Goal: Task Accomplishment & Management: Complete application form

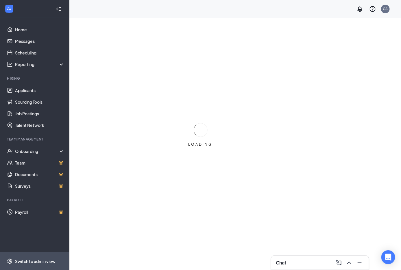
click at [54, 262] on div "Switch to admin view" at bounding box center [35, 261] width 40 height 6
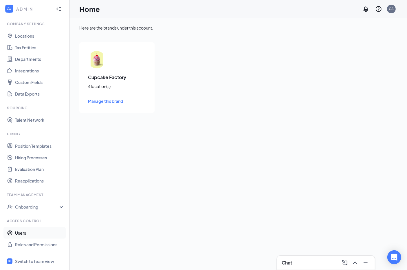
scroll to position [20, 0]
click at [45, 230] on link "Users" at bounding box center [39, 232] width 49 height 12
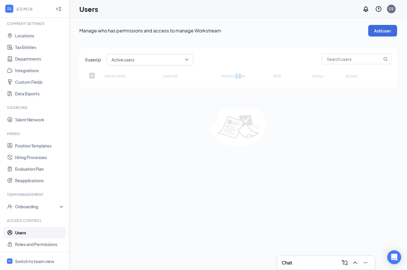
checkbox input "false"
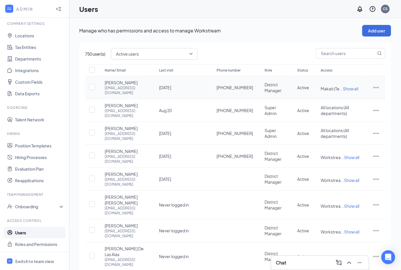
click at [376, 88] on icon "ActionsIcon" at bounding box center [376, 87] width 5 height 1
click at [353, 124] on span "Disable" at bounding box center [358, 127] width 36 height 6
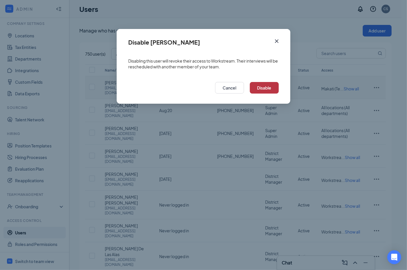
click at [262, 86] on button "Disable" at bounding box center [264, 88] width 29 height 12
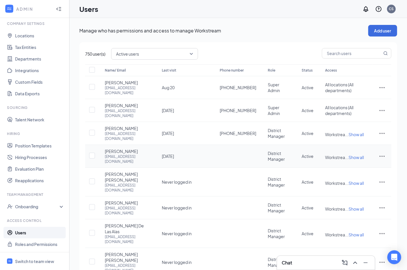
click at [384, 156] on icon "ActionsIcon" at bounding box center [381, 156] width 5 height 1
click at [356, 179] on span "Disable" at bounding box center [352, 179] width 14 height 5
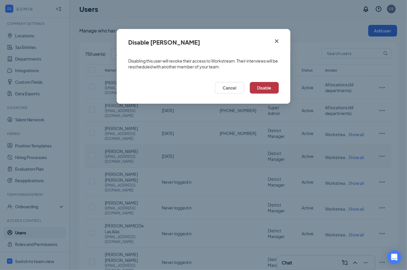
click at [258, 93] on button "Disable" at bounding box center [264, 88] width 29 height 12
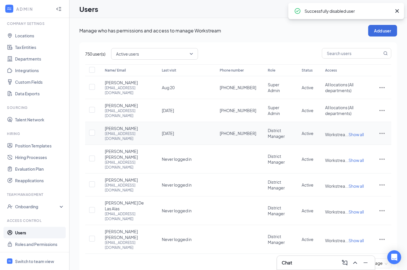
click at [382, 133] on icon "ActionsIcon" at bounding box center [381, 133] width 5 height 1
click at [353, 164] on span "Disable" at bounding box center [363, 161] width 36 height 6
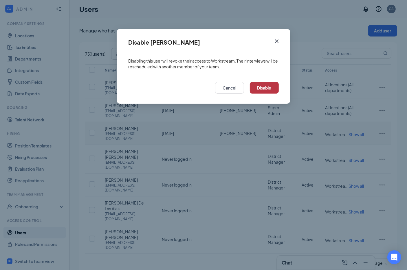
click at [262, 86] on button "Disable" at bounding box center [264, 88] width 29 height 12
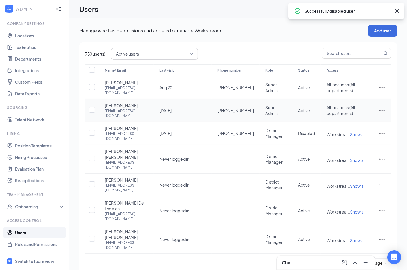
click at [384, 110] on icon "ActionsIcon" at bounding box center [381, 110] width 5 height 1
click at [367, 146] on span "Disable" at bounding box center [363, 145] width 36 height 6
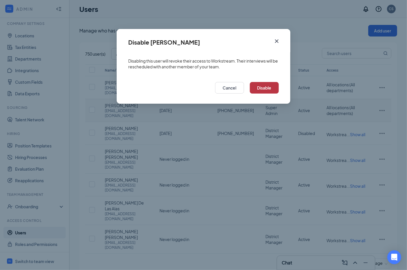
click at [272, 85] on button "Disable" at bounding box center [264, 88] width 29 height 12
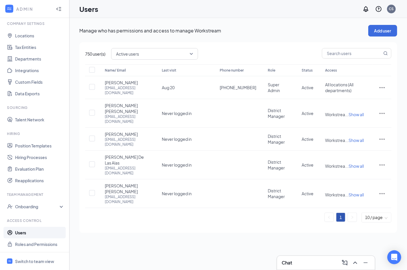
drag, startPoint x: 280, startPoint y: 32, endPoint x: 284, endPoint y: 31, distance: 4.2
click at [281, 32] on p "Manage who has permissions and access to manage Workstream" at bounding box center [223, 30] width 289 height 6
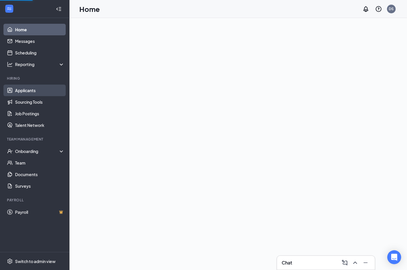
click at [43, 92] on link "Applicants" at bounding box center [39, 90] width 49 height 12
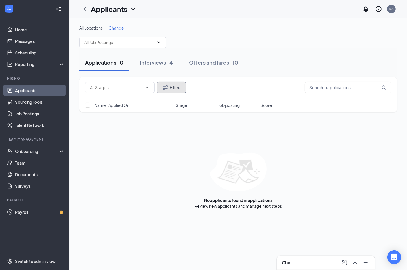
click at [171, 85] on button "Filters" at bounding box center [172, 88] width 30 height 12
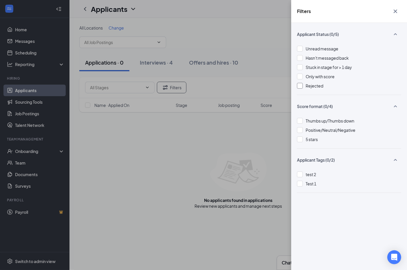
click at [301, 85] on div at bounding box center [300, 86] width 6 height 6
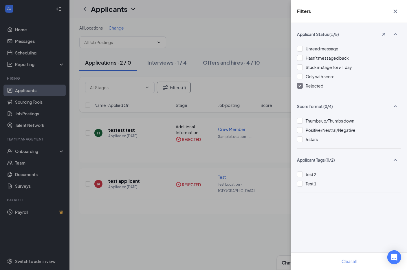
click at [211, 100] on div "Filters Applicant Status (1/5) Unread message Hasn't messaged back Stuck in sta…" at bounding box center [203, 135] width 407 height 270
click at [209, 94] on div "Filters Applicant Status (1/5) Unread message Hasn't messaged back Stuck in sta…" at bounding box center [203, 135] width 407 height 270
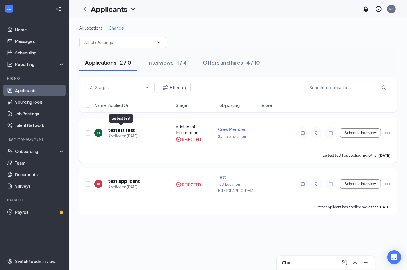
click at [130, 130] on h5 "testest test" at bounding box center [121, 130] width 27 height 6
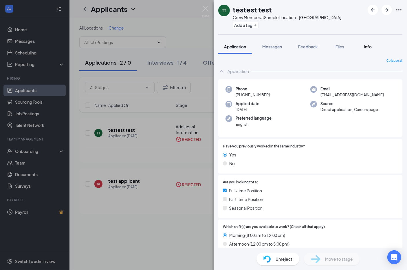
click at [373, 42] on button "Info" at bounding box center [367, 46] width 23 height 14
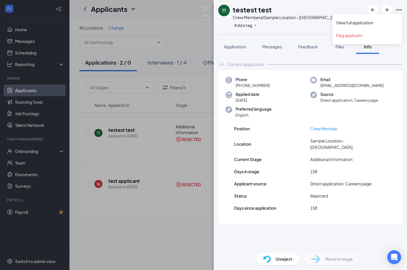
click at [399, 8] on icon "Ellipses" at bounding box center [398, 9] width 7 height 7
click at [401, 10] on icon "Ellipses" at bounding box center [398, 9] width 5 height 1
click at [364, 24] on link "View full application" at bounding box center [367, 23] width 62 height 6
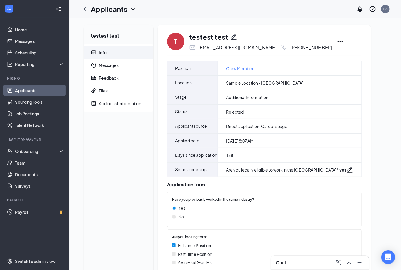
click at [234, 36] on icon "Pencil" at bounding box center [234, 36] width 7 height 7
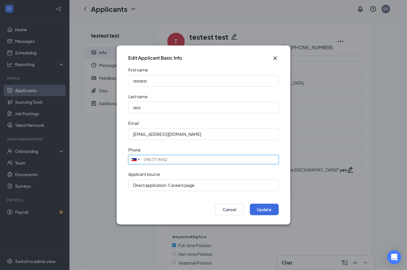
drag, startPoint x: 172, startPoint y: 156, endPoint x: 163, endPoint y: 158, distance: 9.1
click at [139, 154] on div "Phone [GEOGRAPHIC_DATA] + 1 [GEOGRAPHIC_DATA] + 44 [GEOGRAPHIC_DATA] (‫[GEOGRAP…" at bounding box center [203, 155] width 150 height 17
click at [168, 159] on input "0916 777 8652" at bounding box center [203, 159] width 150 height 9
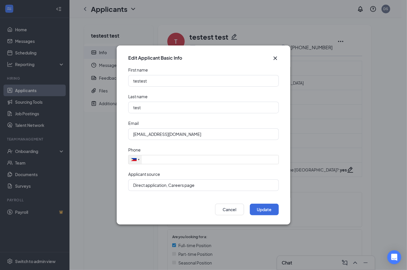
click at [135, 163] on div at bounding box center [134, 159] width 13 height 9
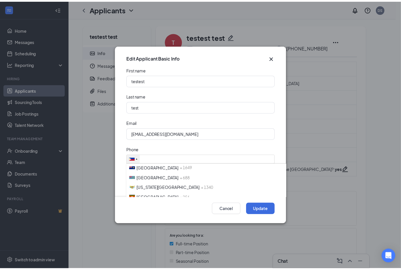
scroll to position [2233, 0]
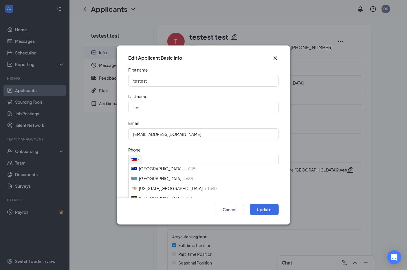
click at [148, 235] on span "[GEOGRAPHIC_DATA]" at bounding box center [160, 237] width 42 height 5
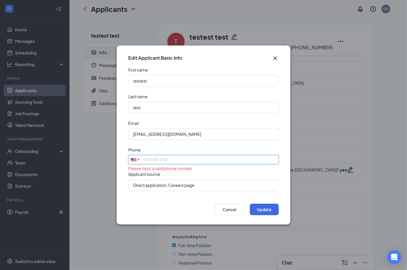
click at [168, 161] on input "tel" at bounding box center [203, 159] width 150 height 9
paste input "5106291820"
type input "5106291820"
click at [243, 173] on div "Applicant source" at bounding box center [203, 174] width 150 height 6
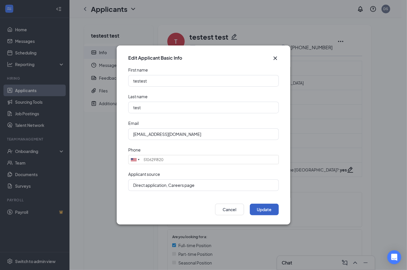
click at [259, 209] on button "Update" at bounding box center [264, 209] width 29 height 12
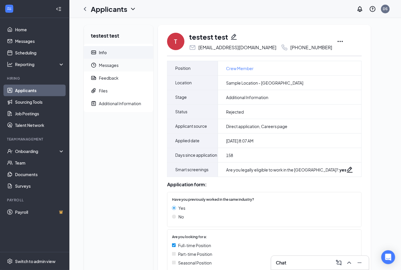
click at [100, 68] on span "Messages" at bounding box center [124, 65] width 50 height 13
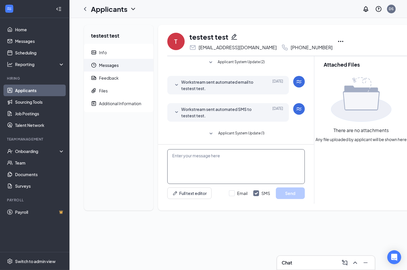
click at [257, 163] on textarea at bounding box center [235, 166] width 137 height 35
click at [226, 158] on textarea "Hi," at bounding box center [235, 166] width 137 height 35
type textarea "Hi, are you interested for interview?"
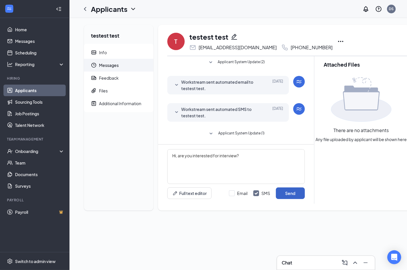
click at [285, 189] on button "Send" at bounding box center [290, 193] width 29 height 12
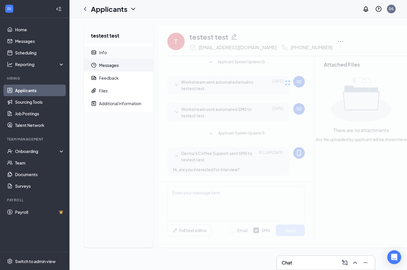
click at [104, 52] on div "Info" at bounding box center [103, 52] width 8 height 6
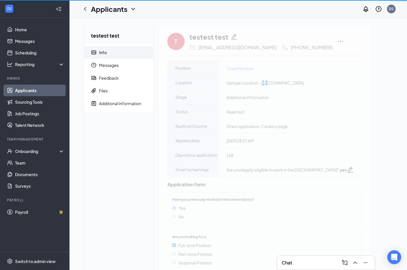
click at [104, 52] on div "Info" at bounding box center [103, 52] width 8 height 6
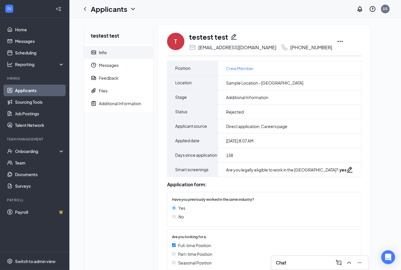
click at [104, 51] on div "Info" at bounding box center [103, 52] width 8 height 6
click at [107, 65] on span "Messages" at bounding box center [124, 65] width 50 height 13
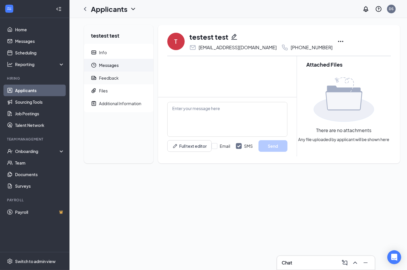
click at [108, 76] on div "Feedback" at bounding box center [109, 78] width 20 height 6
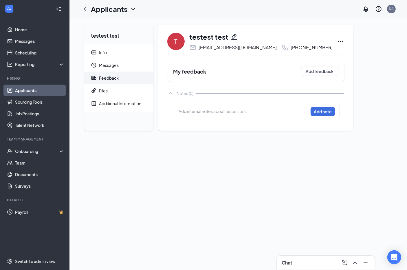
click at [42, 93] on link "Applicants" at bounding box center [39, 90] width 49 height 12
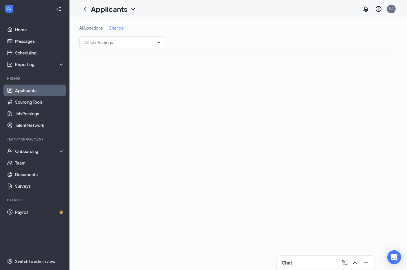
click at [42, 93] on link "Applicants" at bounding box center [39, 90] width 49 height 12
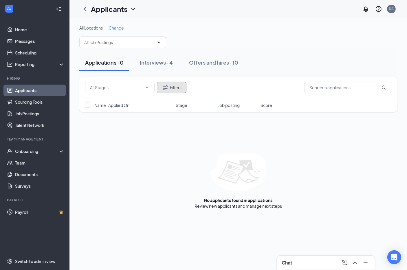
click at [165, 84] on icon "Filter" at bounding box center [165, 87] width 7 height 7
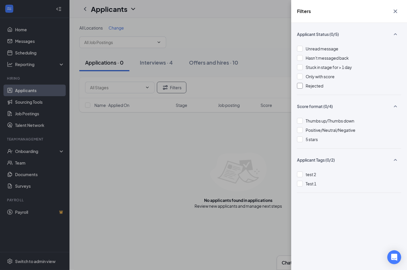
click at [301, 87] on div at bounding box center [300, 86] width 6 height 6
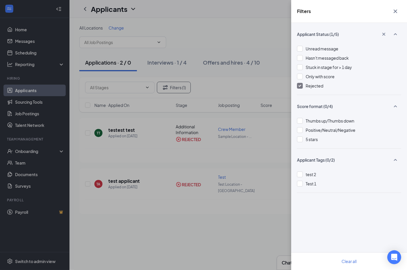
click at [143, 144] on div "Filters Applicant Status (1/5) Unread message Hasn't messaged back Stuck in sta…" at bounding box center [203, 135] width 407 height 270
click at [125, 130] on div "Filters Applicant Status (1/5) Unread message Hasn't messaged back Stuck in sta…" at bounding box center [203, 135] width 407 height 270
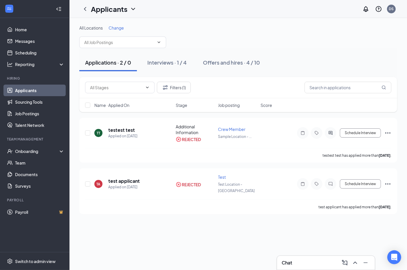
click at [32, 91] on link "Applicants" at bounding box center [39, 90] width 49 height 12
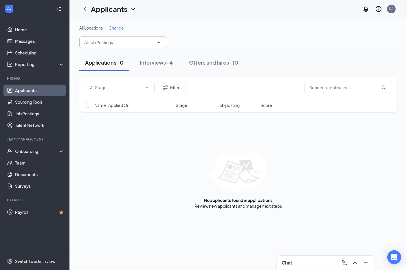
click at [109, 39] on input "text" at bounding box center [119, 42] width 70 height 6
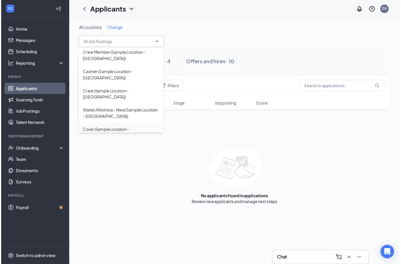
scroll to position [44, 0]
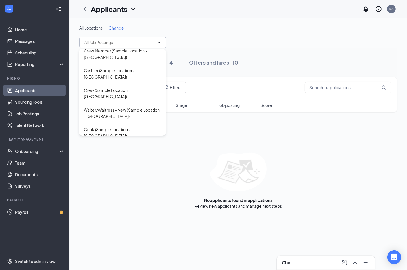
click at [206, 43] on div "All Locations Change" at bounding box center [238, 36] width 318 height 23
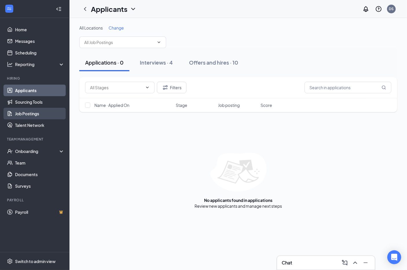
click at [33, 112] on link "Job Postings" at bounding box center [39, 114] width 49 height 12
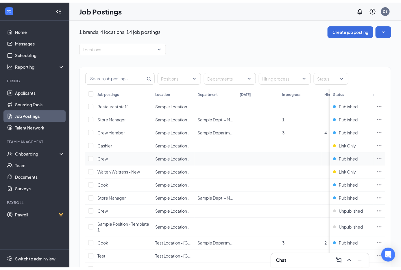
scroll to position [1, 0]
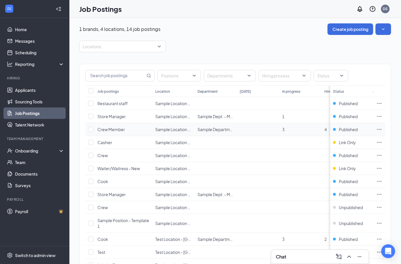
click at [120, 129] on span "Crew Member" at bounding box center [110, 129] width 27 height 5
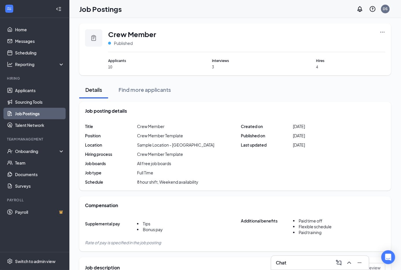
click at [386, 30] on icon "Ellipses" at bounding box center [383, 32] width 6 height 6
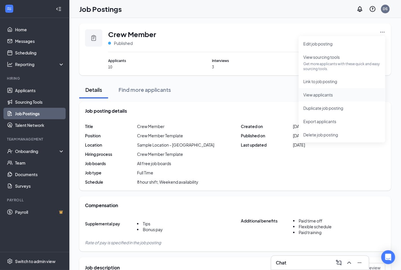
click at [317, 93] on span "View applicants" at bounding box center [318, 94] width 30 height 5
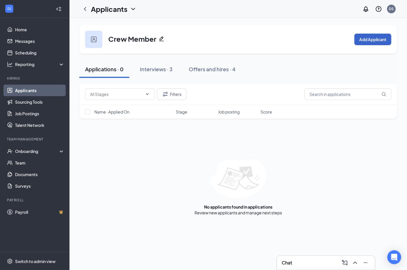
click at [371, 34] on button "Add Applicant" at bounding box center [372, 40] width 37 height 12
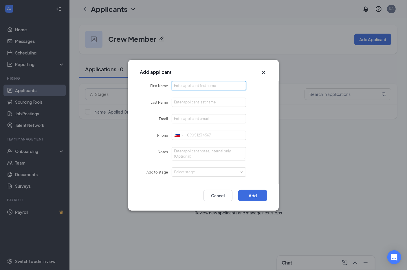
click at [204, 84] on input "First Name" at bounding box center [209, 85] width 74 height 9
type input "W"
click at [195, 86] on input "WorkstreamDerma" at bounding box center [209, 85] width 74 height 9
type input "Workstream Derma"
click at [195, 99] on input "Last Name" at bounding box center [209, 101] width 74 height 9
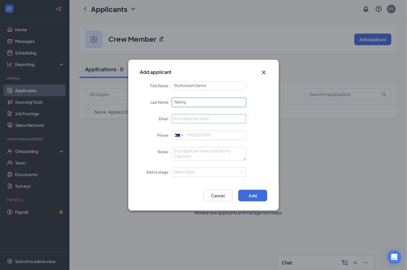
type input "Testing"
click at [197, 117] on input "Email" at bounding box center [209, 118] width 74 height 9
type input "[EMAIL_ADDRESS][DOMAIN_NAME]"
click at [192, 139] on input "Phone" at bounding box center [209, 134] width 74 height 9
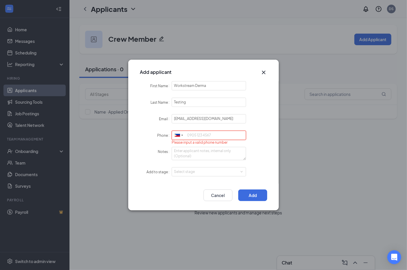
paste input "[PHONE_NUMBER]‬"
click at [195, 157] on textarea "Notes" at bounding box center [209, 153] width 74 height 13
click at [203, 135] on input "[PHONE_NUMBER]‬" at bounding box center [209, 134] width 74 height 9
type input "5106290605‬"
click at [197, 160] on textarea "Notes" at bounding box center [209, 153] width 74 height 13
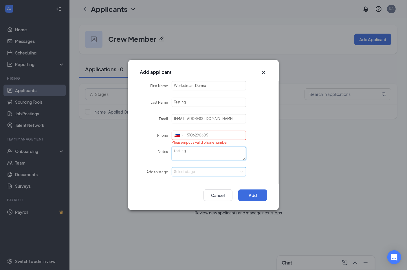
click at [194, 170] on div "Select stage" at bounding box center [207, 172] width 67 height 6
type textarea "testing"
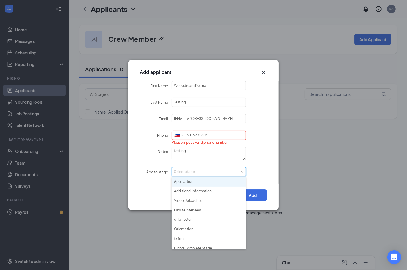
click at [197, 183] on li "Application" at bounding box center [209, 182] width 74 height 10
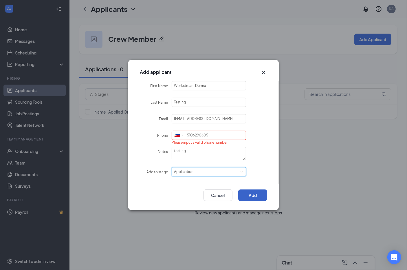
click at [264, 193] on button "Add" at bounding box center [252, 195] width 29 height 12
click at [218, 132] on input "5106290605‬" at bounding box center [209, 134] width 74 height 9
click at [181, 135] on div at bounding box center [181, 134] width 1 height 9
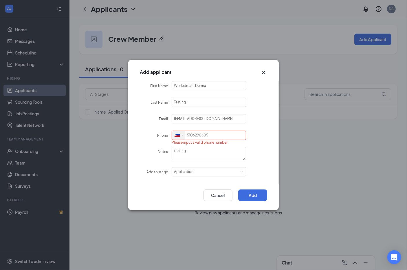
click at [178, 137] on div at bounding box center [178, 135] width 13 height 9
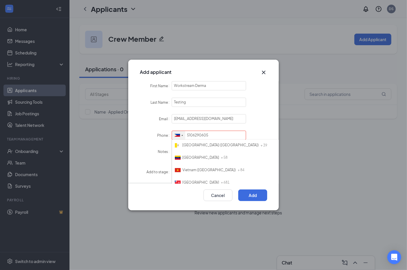
scroll to position [2912, 0]
click at [200, 111] on span "[GEOGRAPHIC_DATA]" at bounding box center [200, 108] width 37 height 4
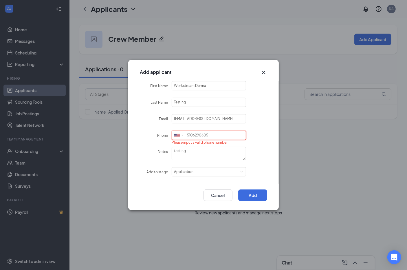
click at [223, 134] on input "5106290605‬" at bounding box center [209, 134] width 74 height 9
click at [186, 137] on input "5106290605‬" at bounding box center [209, 134] width 74 height 9
click at [202, 135] on input "5106290605‬" at bounding box center [209, 134] width 74 height 9
type input "\"
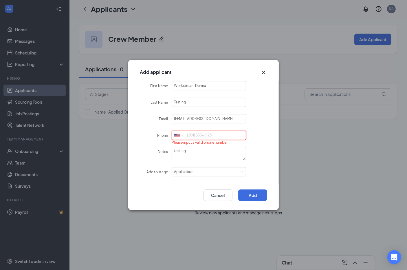
paste input "5106290605‬"
click at [204, 149] on textarea "testing" at bounding box center [209, 153] width 74 height 13
click at [251, 198] on button "Add" at bounding box center [252, 195] width 29 height 12
click at [254, 194] on button "Add" at bounding box center [252, 195] width 29 height 12
click at [255, 195] on button "Add" at bounding box center [252, 195] width 29 height 12
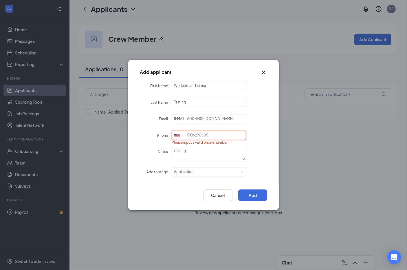
click at [223, 139] on input "5106290605‬" at bounding box center [209, 134] width 74 height 9
drag, startPoint x: 220, startPoint y: 138, endPoint x: 178, endPoint y: 138, distance: 42.2
click at [178, 138] on div "[GEOGRAPHIC_DATA] + 1 [GEOGRAPHIC_DATA] + 44 [GEOGRAPHIC_DATA] (‫[GEOGRAPHIC_DA…" at bounding box center [209, 135] width 74 height 10
click at [208, 137] on input "5106290605‬" at bounding box center [209, 134] width 74 height 9
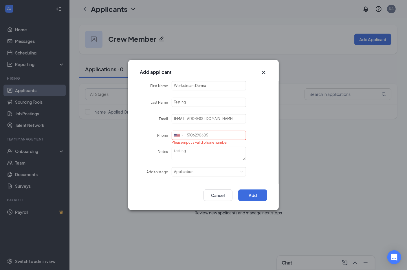
click at [208, 164] on form "First Name Workstream Derma Last Name Testing Email [EMAIL_ADDRESS][DOMAIN_NAME…" at bounding box center [203, 132] width 127 height 103
click at [223, 136] on input "5106290605" at bounding box center [209, 134] width 74 height 9
drag, startPoint x: 222, startPoint y: 135, endPoint x: 167, endPoint y: 135, distance: 55.3
click at [167, 135] on div "Phone [GEOGRAPHIC_DATA] + 1 [GEOGRAPHIC_DATA] + 44 [GEOGRAPHIC_DATA] (‫[GEOGRAP…" at bounding box center [203, 135] width 127 height 10
type input "7076536550"
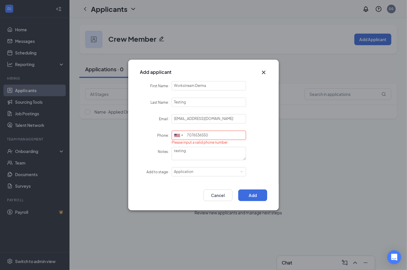
click at [256, 165] on form "First Name Workstream Derma Last Name Testing Email [EMAIL_ADDRESS][DOMAIN_NAME…" at bounding box center [203, 132] width 127 height 103
click at [252, 195] on button "Add" at bounding box center [252, 195] width 29 height 12
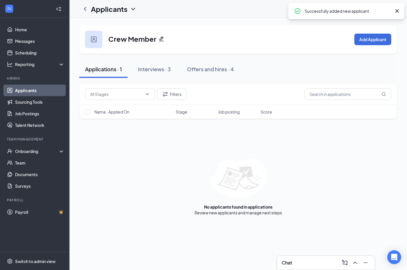
click at [142, 122] on div "Filters Name · Applied On Stage Job posting Score" at bounding box center [238, 104] width 318 height 41
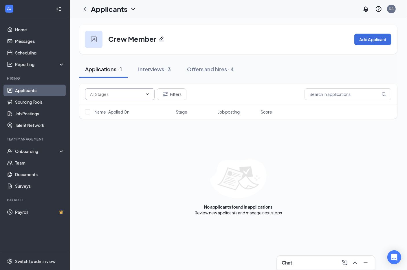
click at [135, 92] on input "text" at bounding box center [116, 94] width 53 height 6
click at [153, 68] on div "Interviews · 3" at bounding box center [154, 68] width 33 height 7
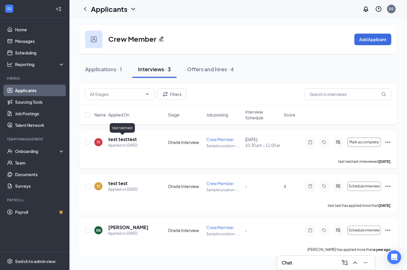
click at [122, 141] on h5 "test testtest" at bounding box center [122, 139] width 29 height 6
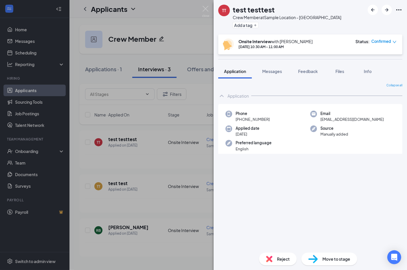
click at [146, 158] on div "TT test testtest Crew Member at Sample Location - [GEOGRAPHIC_DATA] Add a tag O…" at bounding box center [203, 135] width 407 height 270
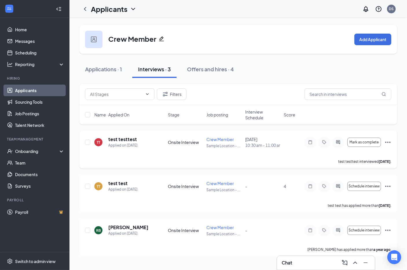
click at [389, 143] on icon "Ellipses" at bounding box center [387, 142] width 7 height 7
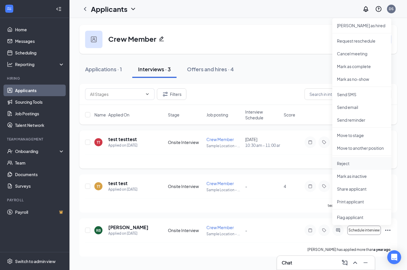
click at [353, 167] on li "Reject" at bounding box center [361, 163] width 59 height 13
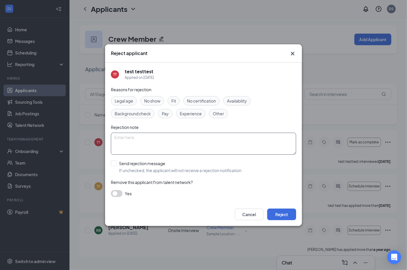
click at [190, 139] on textarea at bounding box center [203, 143] width 185 height 22
click at [168, 114] on span "Pay" at bounding box center [165, 113] width 7 height 6
click at [218, 116] on span "Other" at bounding box center [218, 113] width 11 height 6
click at [164, 114] on span "Pay" at bounding box center [165, 113] width 7 height 6
drag, startPoint x: 165, startPoint y: 120, endPoint x: 166, endPoint y: 129, distance: 9.3
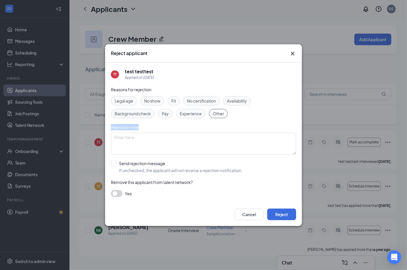
click at [166, 129] on div "Reasons for rejection Legal age No show Fit No certification Availability Backg…" at bounding box center [203, 144] width 185 height 116
click at [166, 112] on span "Pay" at bounding box center [165, 113] width 7 height 6
click at [169, 113] on div "Pay" at bounding box center [165, 113] width 14 height 9
click at [164, 113] on span "Pay" at bounding box center [165, 113] width 7 height 6
click at [135, 139] on textarea at bounding box center [203, 143] width 185 height 22
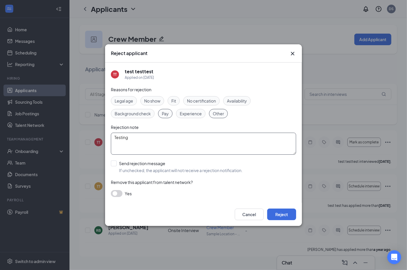
type textarea "Testing"
click at [120, 194] on button "button" at bounding box center [117, 193] width 12 height 7
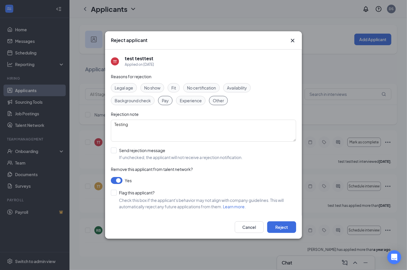
click at [117, 179] on button "button" at bounding box center [117, 180] width 12 height 7
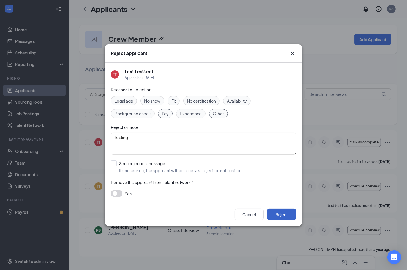
click at [280, 215] on button "Reject" at bounding box center [281, 214] width 29 height 12
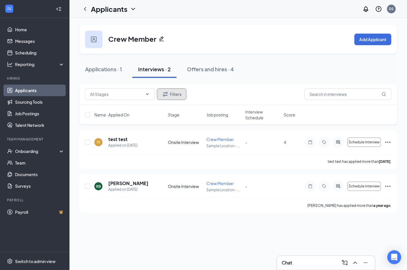
click at [176, 93] on button "Filters" at bounding box center [172, 94] width 30 height 12
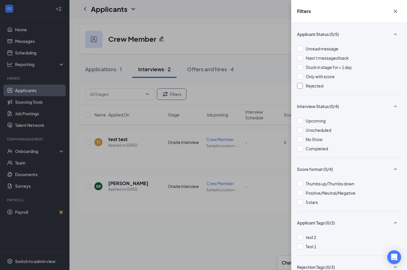
click at [300, 86] on div at bounding box center [300, 86] width 6 height 6
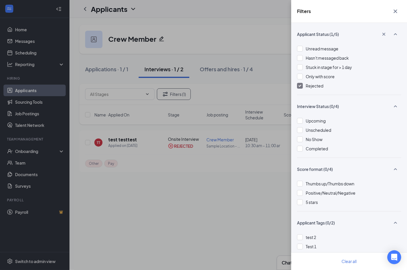
click at [246, 90] on div "Filters Applicant Status (1/5) Unread message Hasn't messaged back Stuck in sta…" at bounding box center [203, 135] width 407 height 270
click at [155, 177] on div "Filters Applicant Status (1/5) Unread message Hasn't messaged back Stuck in sta…" at bounding box center [203, 135] width 407 height 270
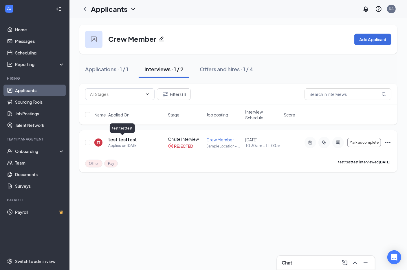
click at [120, 139] on h5 "test testtest" at bounding box center [122, 139] width 29 height 6
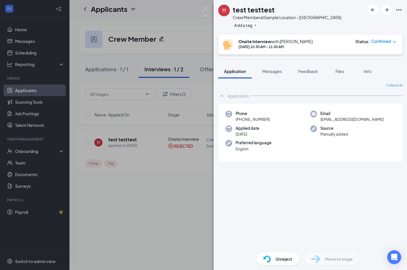
click at [179, 171] on div "TT test testtest Crew Member at Sample Location - [GEOGRAPHIC_DATA] Add a tag O…" at bounding box center [203, 135] width 407 height 270
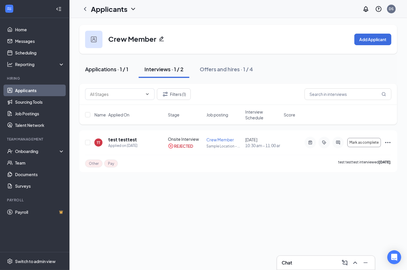
click at [113, 69] on div "Applications · 1 / 1" at bounding box center [106, 68] width 43 height 7
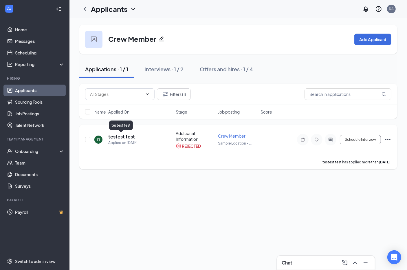
click at [129, 136] on h5 "testest test" at bounding box center [121, 136] width 27 height 6
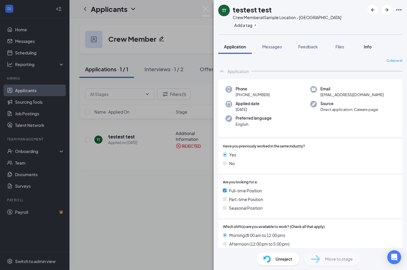
click at [362, 44] on div "Info" at bounding box center [368, 47] width 12 height 6
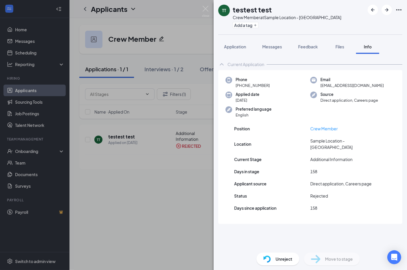
click at [149, 152] on div "TT testest test Crew Member at Sample Location - [GEOGRAPHIC_DATA] Add a tag Ap…" at bounding box center [203, 135] width 407 height 270
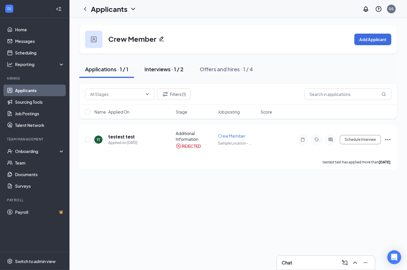
click at [169, 73] on button "Interviews · 1 / 2" at bounding box center [164, 68] width 51 height 17
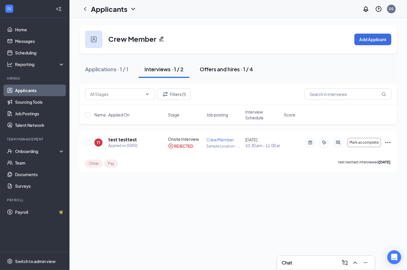
click at [210, 71] on div "Offers and hires · 1 / 4" at bounding box center [226, 68] width 53 height 7
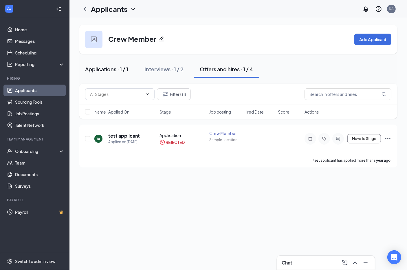
click at [114, 69] on div "Applications · 1 / 1" at bounding box center [106, 68] width 43 height 7
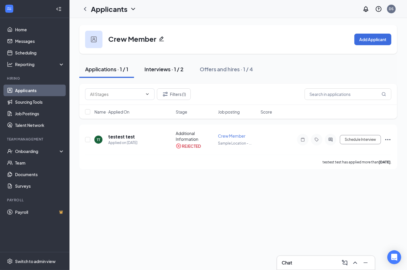
click at [156, 65] on button "Interviews · 1 / 2" at bounding box center [164, 68] width 51 height 17
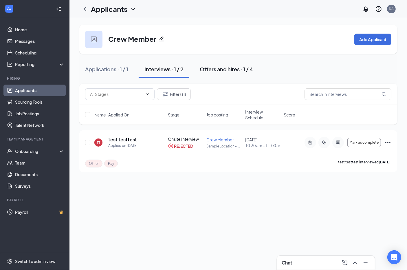
click at [216, 72] on div "Offers and hires · 1 / 4" at bounding box center [226, 68] width 53 height 7
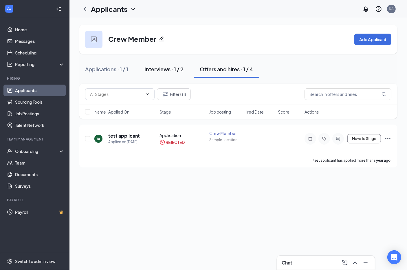
click at [156, 67] on div "Interviews · 1 / 2" at bounding box center [163, 68] width 39 height 7
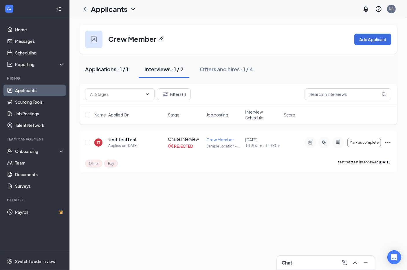
click at [124, 67] on div "Applications · 1 / 1" at bounding box center [106, 68] width 43 height 7
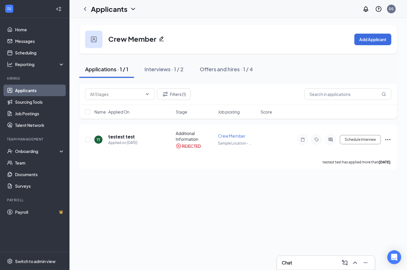
click at [318, 61] on div "Applications · 1 / 1 Interviews · 1 / 2 Offers and hires · 1 / 4" at bounding box center [238, 68] width 318 height 17
click at [42, 102] on link "Sourcing Tools" at bounding box center [39, 102] width 49 height 12
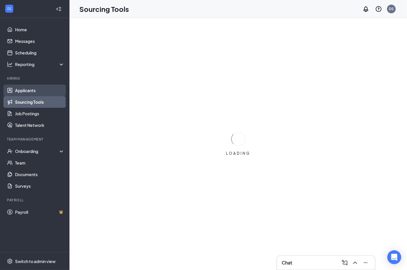
click at [45, 92] on link "Applicants" at bounding box center [39, 90] width 49 height 12
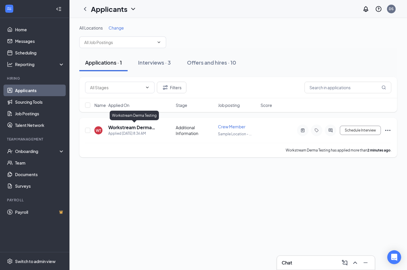
click at [141, 128] on h5 "Workstream Derma Testing" at bounding box center [134, 127] width 52 height 6
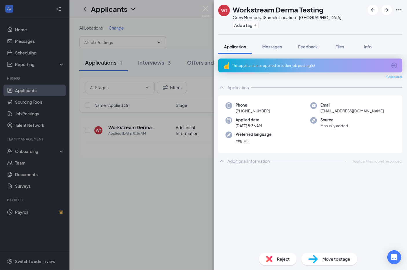
click at [136, 158] on div "WT Workstream Derma Testing Crew Member at Sample Location - CA Add a tag Appli…" at bounding box center [203, 135] width 407 height 270
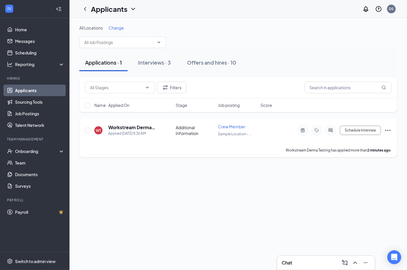
click at [390, 129] on icon "Ellipses" at bounding box center [387, 130] width 7 height 7
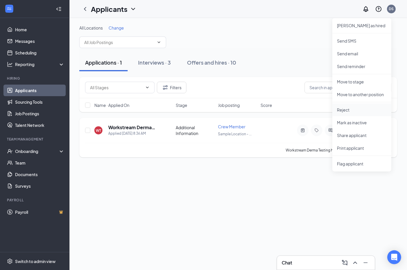
click at [366, 109] on p "Reject" at bounding box center [362, 110] width 50 height 6
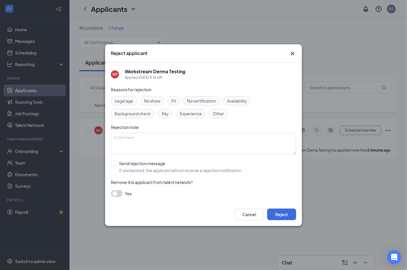
click at [163, 116] on span "Pay" at bounding box center [165, 113] width 7 height 6
click at [202, 101] on span "No certification" at bounding box center [201, 100] width 29 height 6
click at [222, 116] on span "Other" at bounding box center [218, 113] width 11 height 6
click at [209, 137] on textarea at bounding box center [203, 143] width 185 height 22
click at [115, 163] on input "Send rejection message If unchecked, the applicant will not receive a rejection…" at bounding box center [177, 166] width 132 height 13
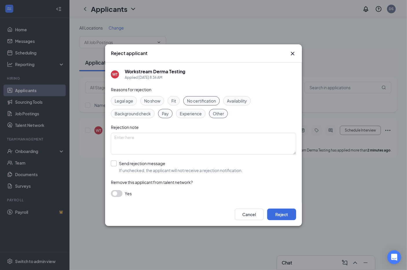
checkbox input "true"
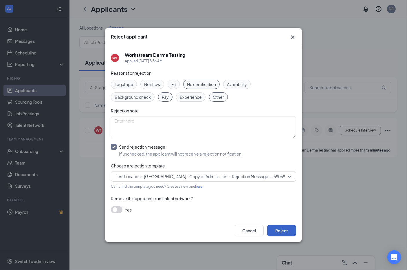
click at [285, 226] on button "Reject" at bounding box center [281, 230] width 29 height 12
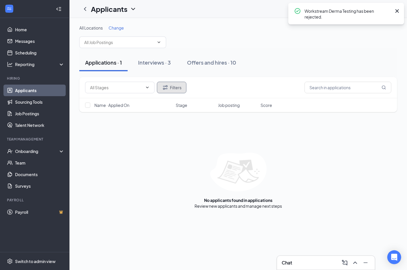
click at [167, 86] on icon "Filter" at bounding box center [165, 87] width 7 height 7
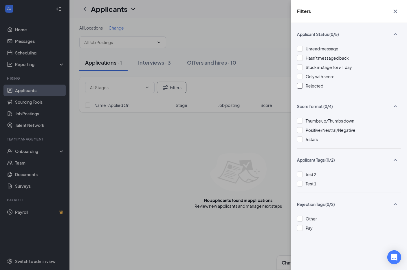
click at [299, 84] on div at bounding box center [300, 86] width 6 height 6
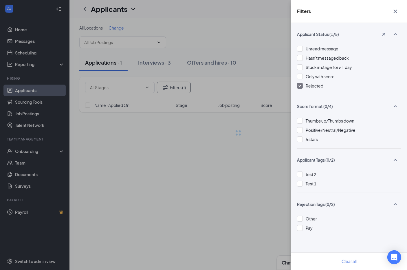
click at [216, 140] on div "Filters Applicant Status (1/5) Unread message Hasn't messaged back Stuck in sta…" at bounding box center [203, 135] width 407 height 270
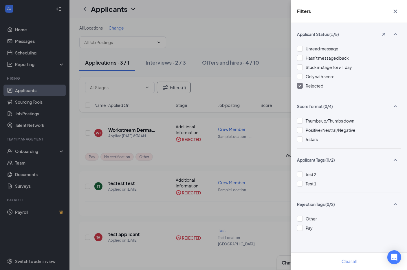
click at [228, 34] on div "Filters Applicant Status (1/5) Unread message Hasn't messaged back Stuck in sta…" at bounding box center [203, 135] width 407 height 270
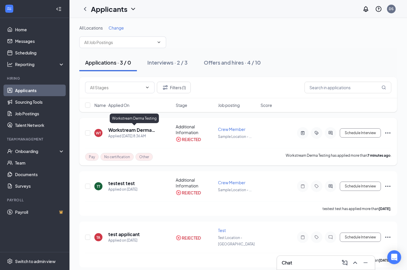
click at [142, 129] on h5 "Workstream Derma Testing" at bounding box center [134, 130] width 52 height 6
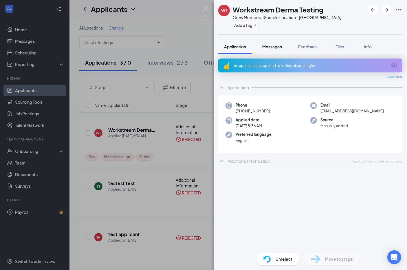
click at [273, 45] on span "Messages" at bounding box center [272, 46] width 20 height 5
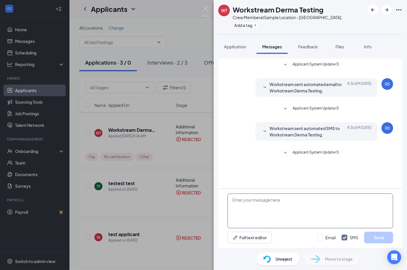
click at [282, 209] on textarea at bounding box center [309, 210] width 165 height 35
type textarea "testing"
click at [372, 240] on button "Send" at bounding box center [378, 237] width 29 height 12
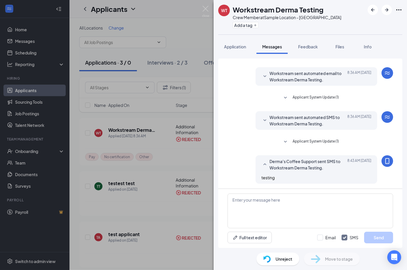
scroll to position [11, 0]
click at [299, 205] on textarea at bounding box center [309, 210] width 165 height 35
type textarea "Hi, would you be able to attenda the reschedule interview?"
click at [386, 246] on div "Hi, would you be able to attenda the reschedule interview? Full text editor Ema…" at bounding box center [310, 218] width 184 height 59
click at [384, 240] on button "Send" at bounding box center [378, 237] width 29 height 12
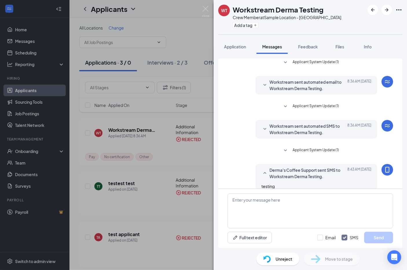
scroll to position [0, 0]
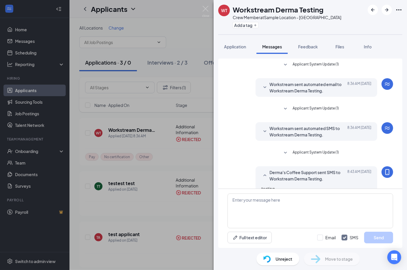
click at [261, 126] on div at bounding box center [264, 131] width 7 height 13
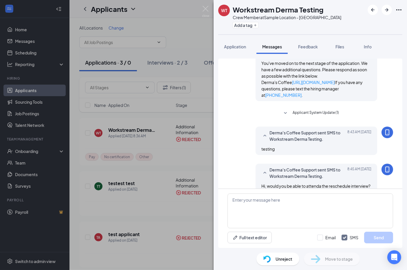
scroll to position [115, 0]
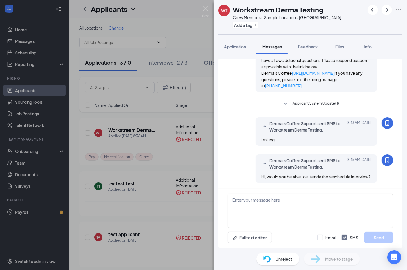
click at [261, 126] on div at bounding box center [264, 126] width 7 height 13
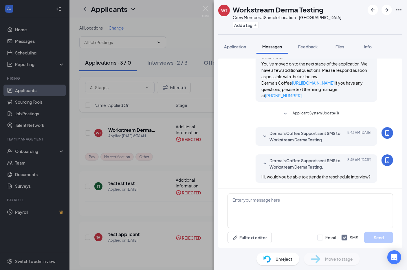
click at [261, 130] on div at bounding box center [264, 136] width 7 height 13
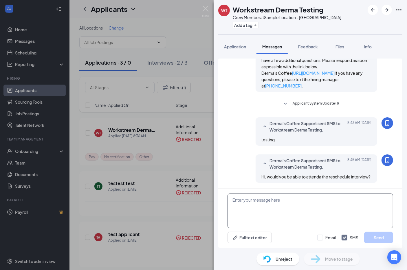
click at [298, 199] on textarea at bounding box center [309, 210] width 165 height 35
type textarea "testing testing"
click at [374, 242] on button "Send" at bounding box center [378, 237] width 29 height 12
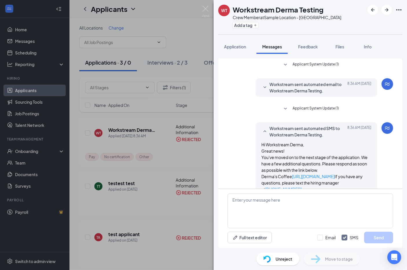
scroll to position [152, 0]
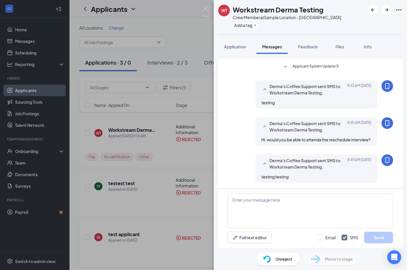
click at [209, 250] on div "WT Workstream Derma Testing Crew Member at Sample Location - CA Add a tag Appli…" at bounding box center [203, 135] width 407 height 270
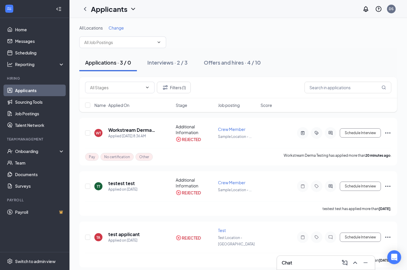
click at [303, 263] on div "Chat" at bounding box center [325, 262] width 89 height 9
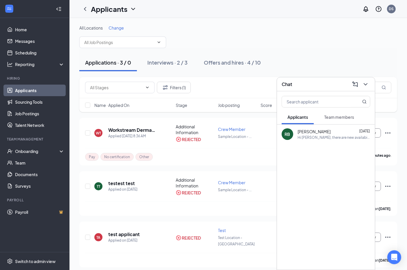
click at [344, 119] on span "Team members" at bounding box center [339, 116] width 30 height 5
click at [317, 160] on div "TT test test [DATE] test" at bounding box center [326, 152] width 98 height 19
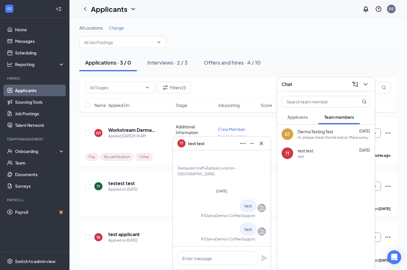
click at [314, 133] on span "Derma Testing Test" at bounding box center [315, 131] width 36 height 6
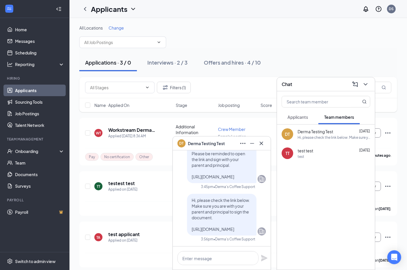
click at [321, 49] on div "Applications · 3 / 0 Interviews · 2 / 3 Offers and hires · 4 / 10" at bounding box center [238, 62] width 318 height 29
click at [305, 119] on span "Applicants" at bounding box center [297, 116] width 21 height 5
click at [347, 101] on input "text" at bounding box center [316, 101] width 69 height 11
click at [264, 145] on icon "Cross" at bounding box center [261, 143] width 7 height 7
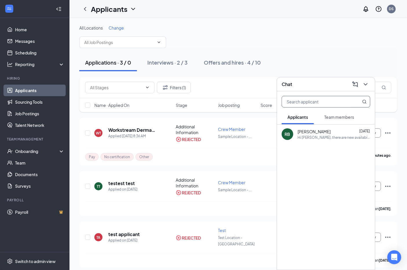
click at [301, 107] on input "text" at bounding box center [316, 101] width 69 height 11
type input "Workstream Derma"
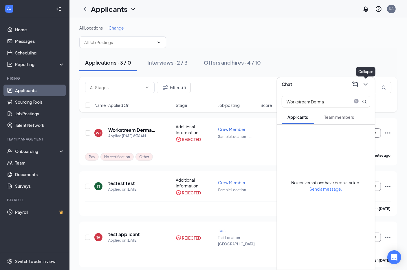
click at [368, 84] on icon "ChevronDown" at bounding box center [365, 84] width 7 height 7
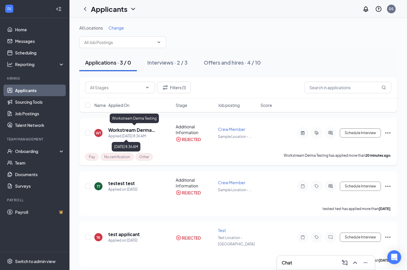
click at [139, 129] on h5 "Workstream Derma Testing" at bounding box center [134, 130] width 52 height 6
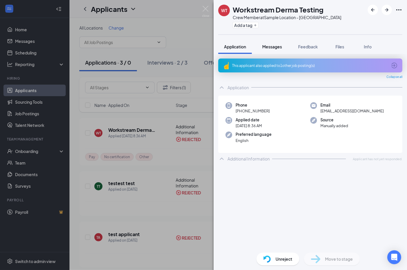
click at [267, 44] on span "Messages" at bounding box center [272, 46] width 20 height 5
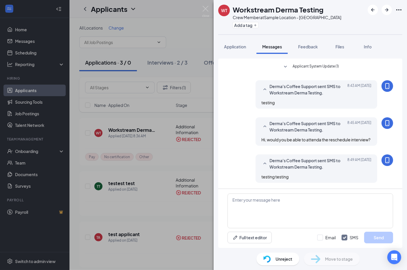
scroll to position [92, 0]
click at [163, 43] on div "WT Workstream Derma Testing Crew Member at Sample Location - CA Add a tag Appli…" at bounding box center [203, 135] width 407 height 270
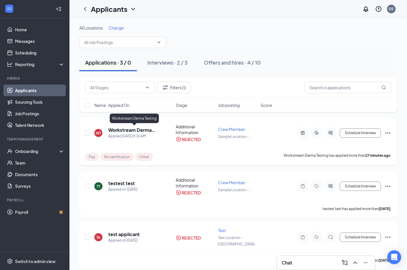
click at [131, 130] on h5 "Workstream Derma Testing" at bounding box center [134, 130] width 52 height 6
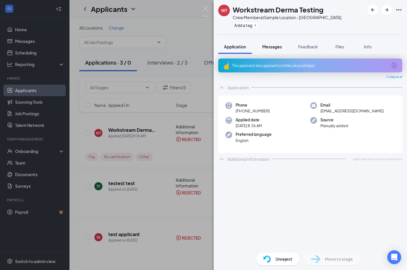
click at [283, 49] on button "Messages" at bounding box center [271, 46] width 31 height 14
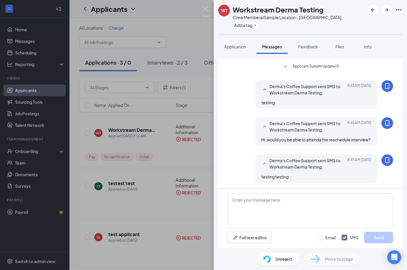
scroll to position [92, 0]
click at [387, 248] on div "Unreject Move to stage" at bounding box center [309, 259] width 193 height 22
